Goal: Task Accomplishment & Management: Use online tool/utility

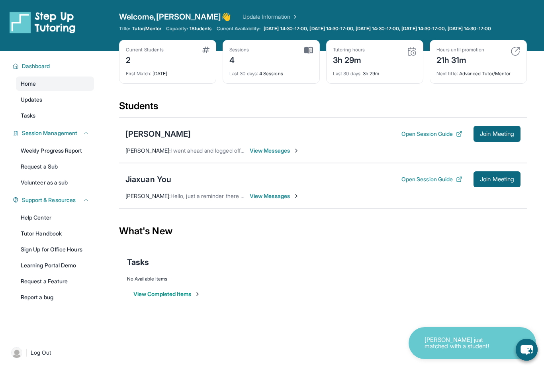
click at [500, 182] on span "Join Meeting" at bounding box center [497, 179] width 34 height 5
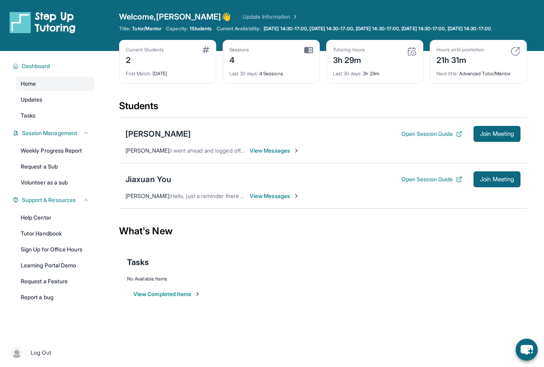
click at [501, 187] on button "Join Meeting" at bounding box center [497, 179] width 47 height 16
click at [481, 182] on span "Join Meeting" at bounding box center [497, 179] width 34 height 5
click at [493, 182] on span "Join Meeting" at bounding box center [497, 179] width 34 height 5
click at [494, 182] on span "Join Meeting" at bounding box center [497, 179] width 34 height 5
click at [517, 222] on div "What's New" at bounding box center [323, 231] width 408 height 35
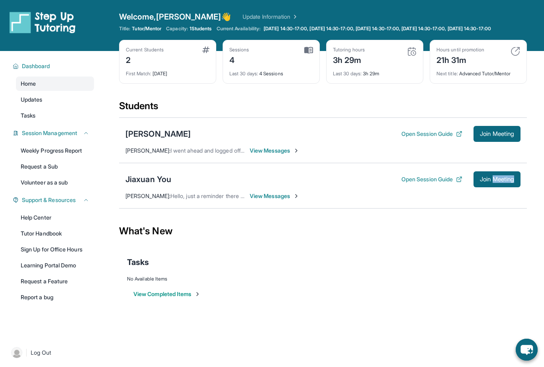
click at [517, 220] on div "What's New" at bounding box center [323, 231] width 408 height 35
click at [498, 182] on span "Join Meeting" at bounding box center [497, 179] width 34 height 5
click at [443, 183] on button "Open Session Guide" at bounding box center [432, 179] width 61 height 8
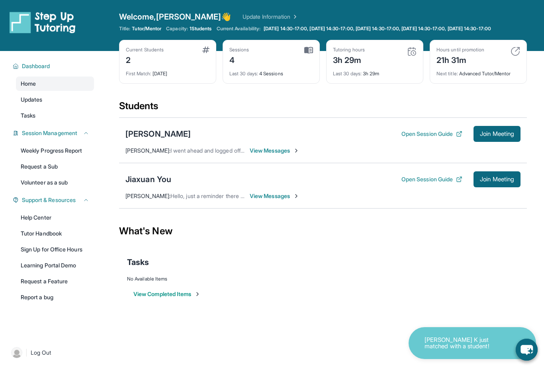
click at [498, 182] on span "Join Meeting" at bounding box center [497, 179] width 34 height 5
click at [496, 182] on span "Join Meeting" at bounding box center [497, 179] width 34 height 5
